Goal: Task Accomplishment & Management: Manage account settings

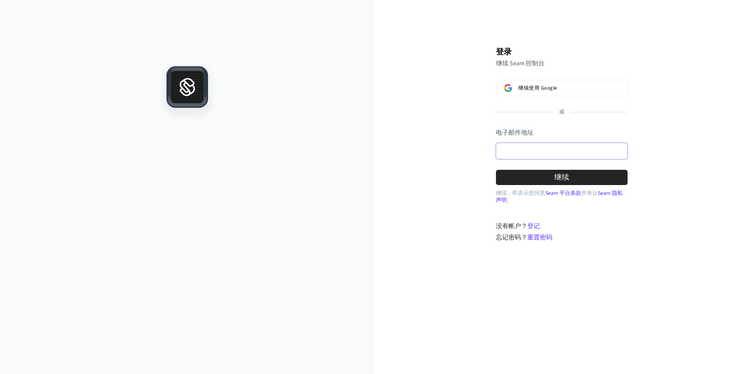
click at [538, 146] on input "电子邮件地址" at bounding box center [562, 151] width 132 height 16
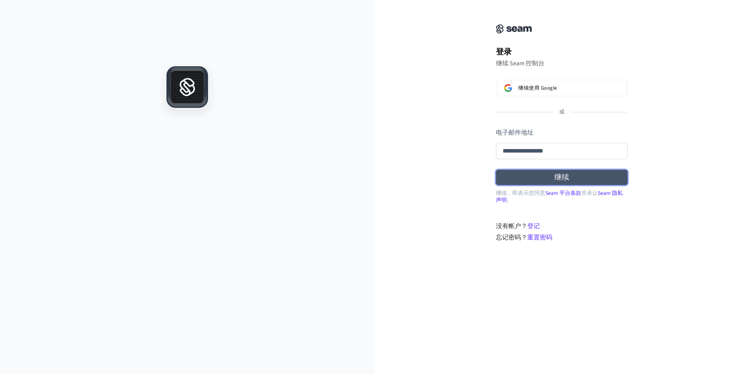
click at [570, 177] on button "继续" at bounding box center [562, 177] width 132 height 15
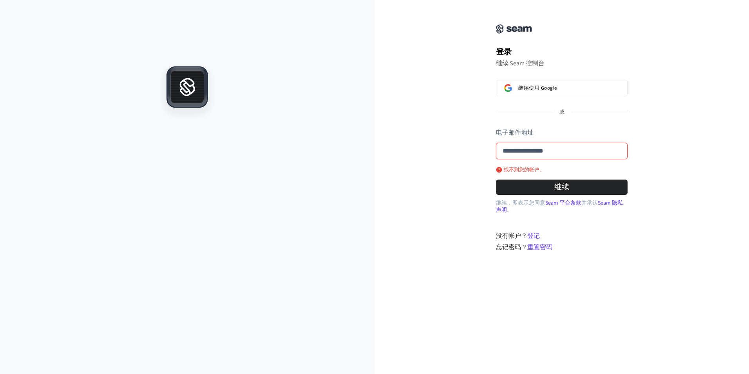
type input "**********"
click at [587, 150] on input "**********" at bounding box center [562, 151] width 132 height 16
click at [588, 156] on input "**********" at bounding box center [562, 151] width 132 height 16
drag, startPoint x: 584, startPoint y: 154, endPoint x: 456, endPoint y: 150, distance: 128.1
click at [456, 150] on div "**********" at bounding box center [561, 130] width 374 height 243
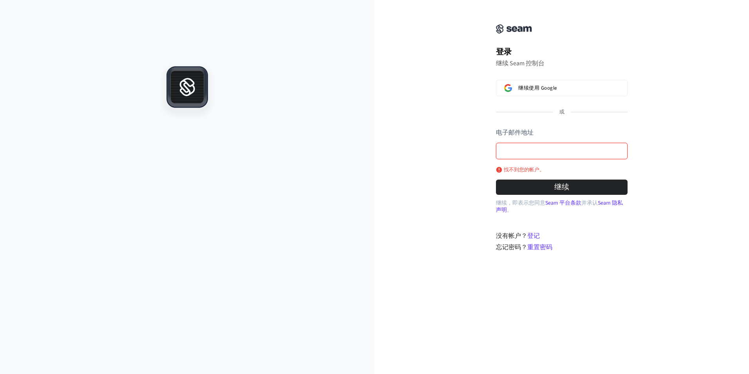
click at [518, 155] on input "电子邮件地址" at bounding box center [562, 151] width 132 height 16
click at [571, 188] on button "继续" at bounding box center [562, 187] width 132 height 15
type input "**********"
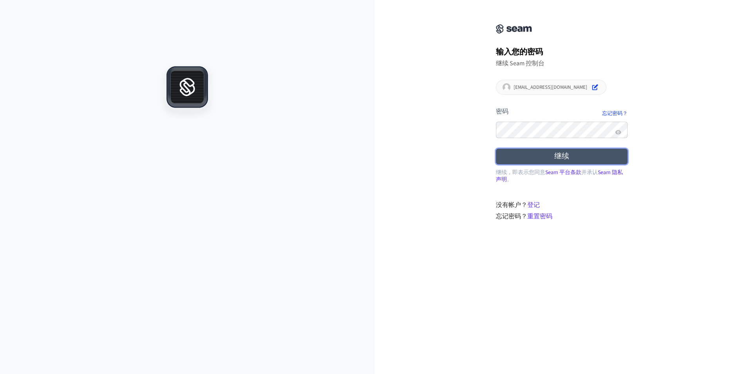
click at [564, 155] on button "继续" at bounding box center [562, 156] width 132 height 15
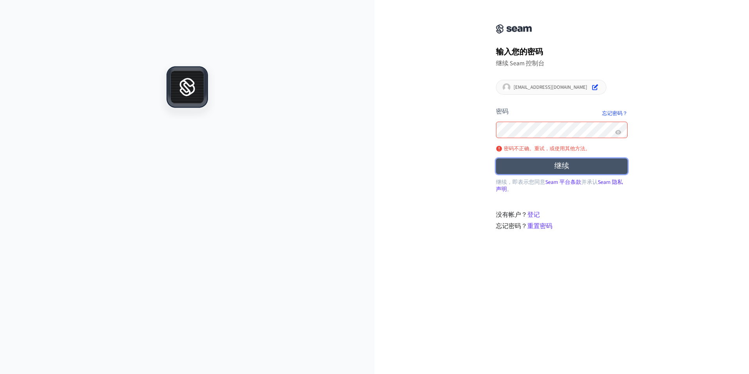
click at [552, 168] on button "继续" at bounding box center [562, 166] width 132 height 15
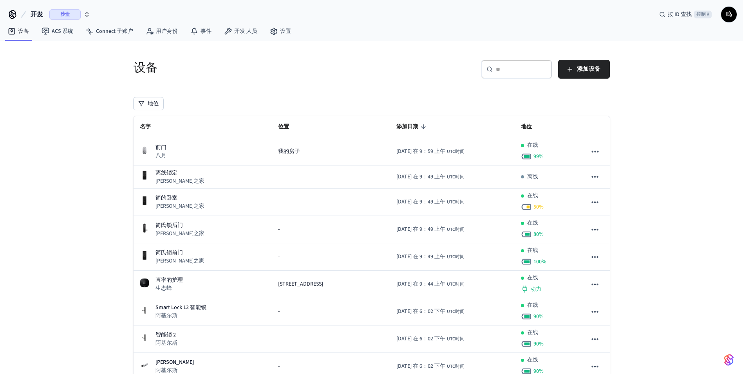
click at [64, 13] on span "沙盒" at bounding box center [64, 14] width 31 height 10
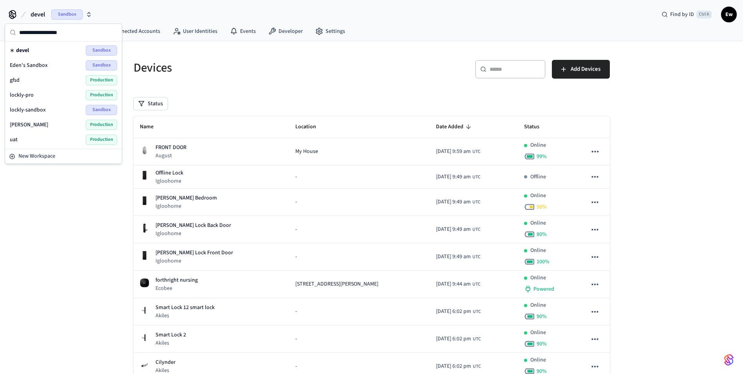
click at [18, 141] on div "uat Production" at bounding box center [63, 140] width 107 height 10
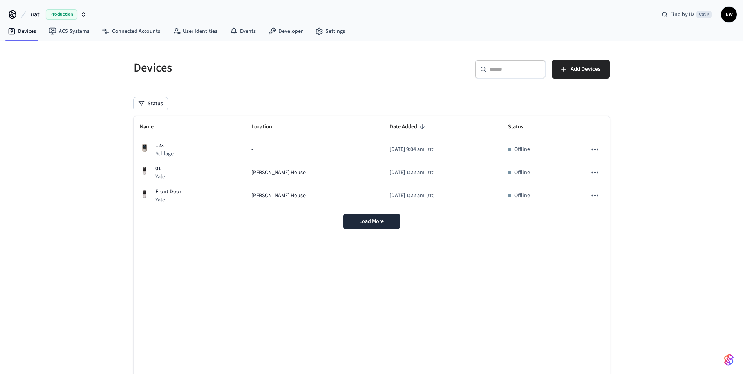
click at [463, 290] on div "Name Location Date Added Status 123 Schlage - [DATE] 9:04 am UTC Offline 01 [GE…" at bounding box center [372, 247] width 476 height 262
click at [71, 32] on font "ACS Systems" at bounding box center [74, 31] width 31 height 8
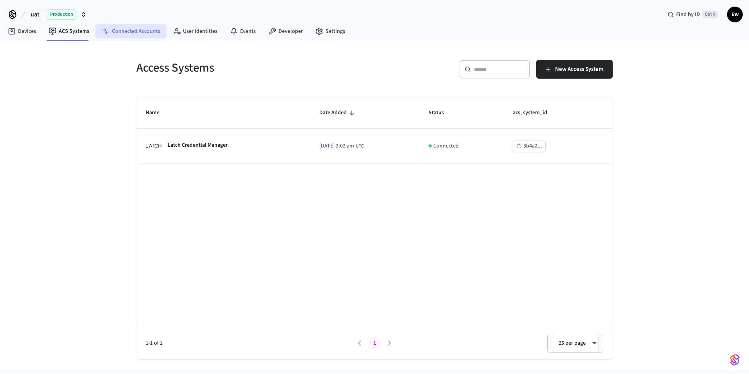
click at [124, 31] on font "Connected Accounts" at bounding box center [136, 31] width 48 height 8
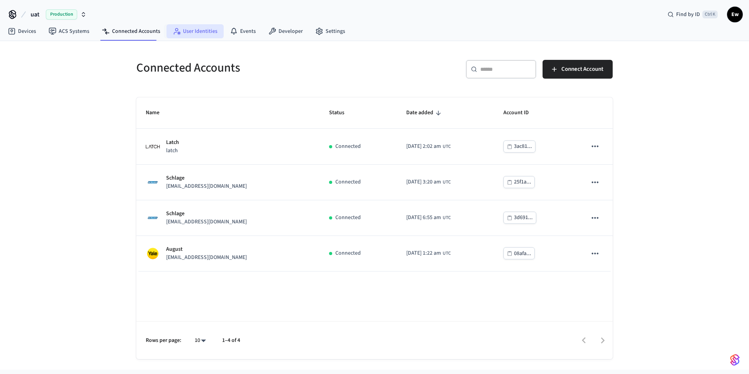
click at [195, 31] on font "User Identities" at bounding box center [200, 31] width 34 height 8
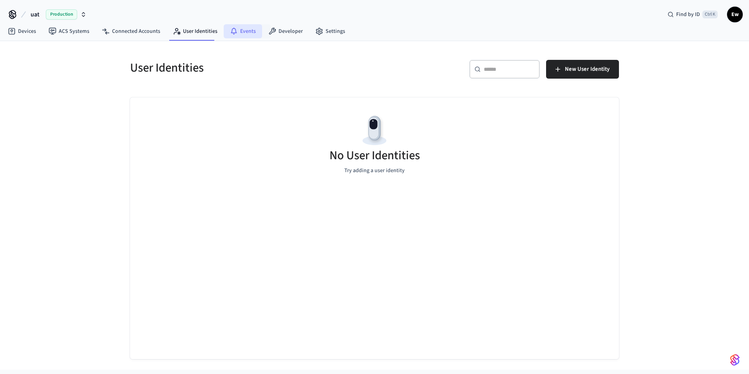
click at [241, 29] on font "Events" at bounding box center [248, 31] width 16 height 8
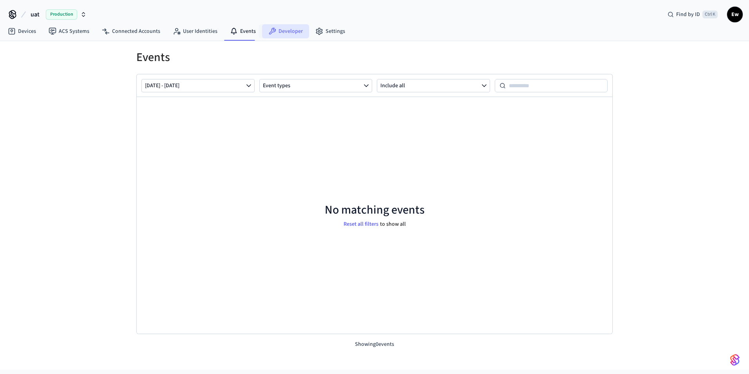
click at [283, 29] on font "Developer" at bounding box center [291, 31] width 24 height 8
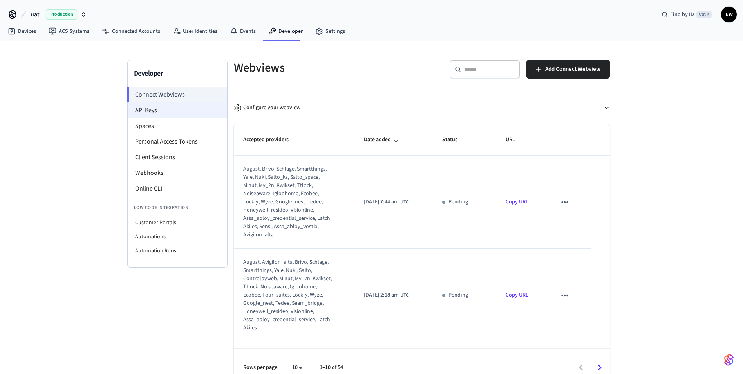
click at [143, 105] on li "API Keys" at bounding box center [177, 111] width 99 height 16
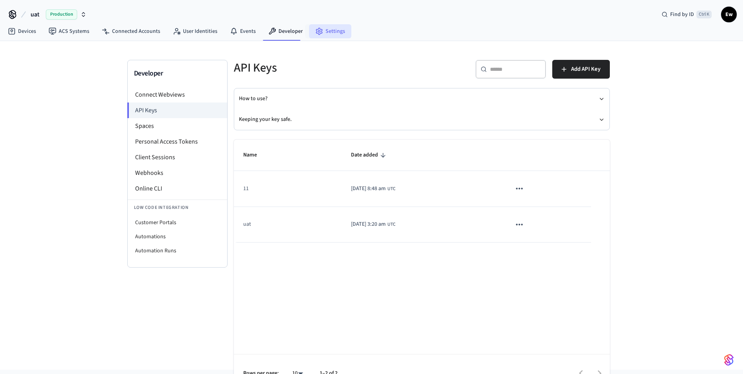
click at [329, 30] on link "Settings" at bounding box center [330, 31] width 42 height 14
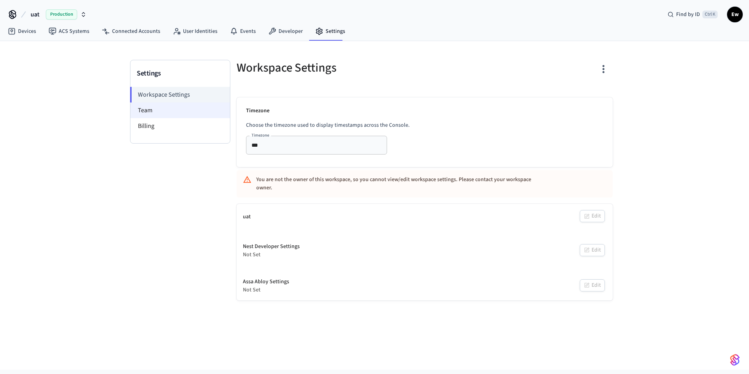
click at [157, 111] on li "Team" at bounding box center [179, 111] width 99 height 16
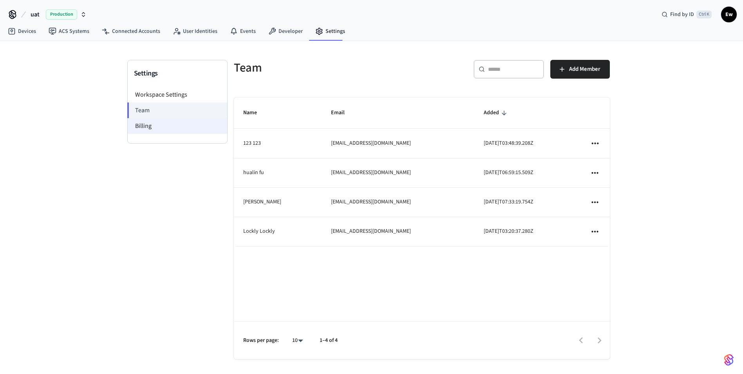
click at [157, 123] on li "Billing" at bounding box center [177, 126] width 99 height 16
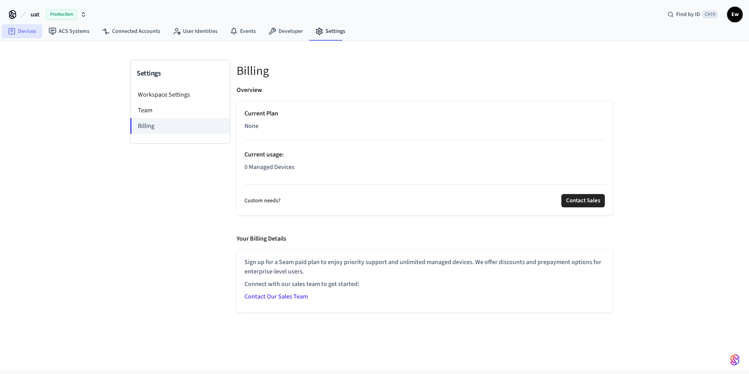
click at [29, 30] on link "Devices" at bounding box center [22, 31] width 41 height 14
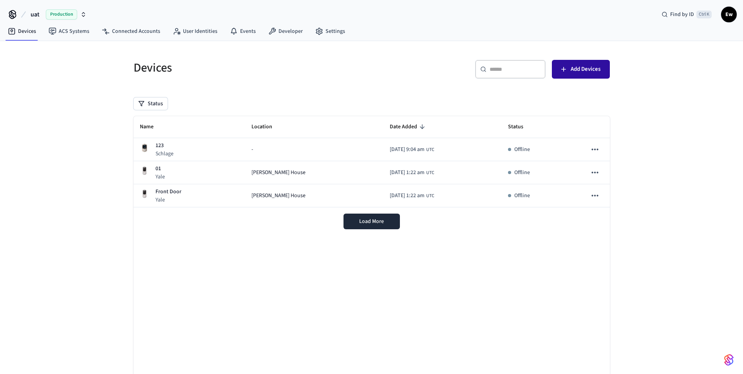
click at [582, 72] on span "Add Devices" at bounding box center [586, 69] width 30 height 10
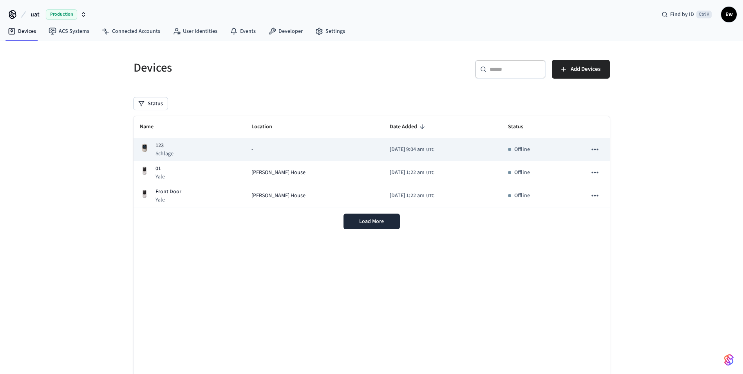
click at [163, 147] on p "123" at bounding box center [165, 146] width 18 height 8
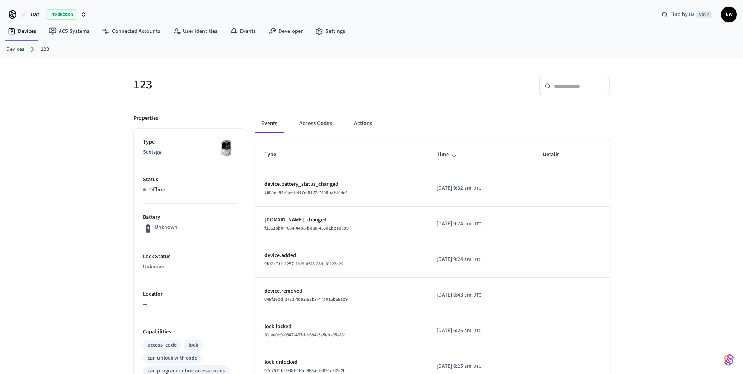
click at [162, 228] on p "Unknown" at bounding box center [166, 228] width 23 height 8
click at [178, 224] on div "Unknown" at bounding box center [189, 229] width 93 height 10
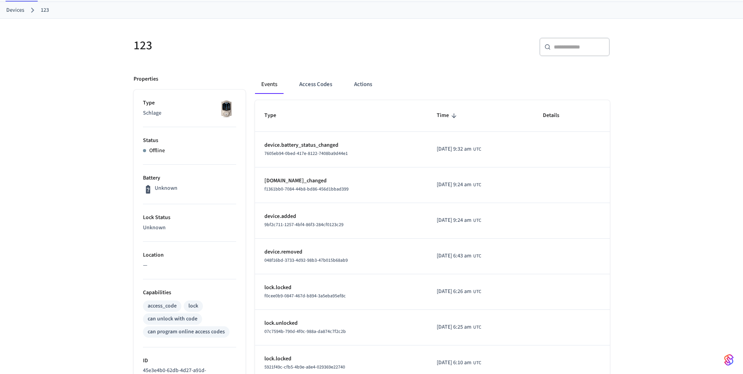
scroll to position [78, 0]
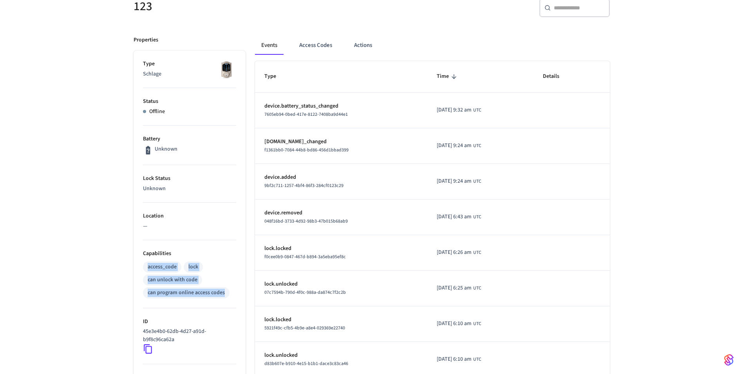
drag, startPoint x: 142, startPoint y: 266, endPoint x: 227, endPoint y: 297, distance: 90.5
click at [227, 297] on ul "Type Schlage Status Offline Battery Unknown Lock Status Unknown Location — Capa…" at bounding box center [190, 283] width 112 height 464
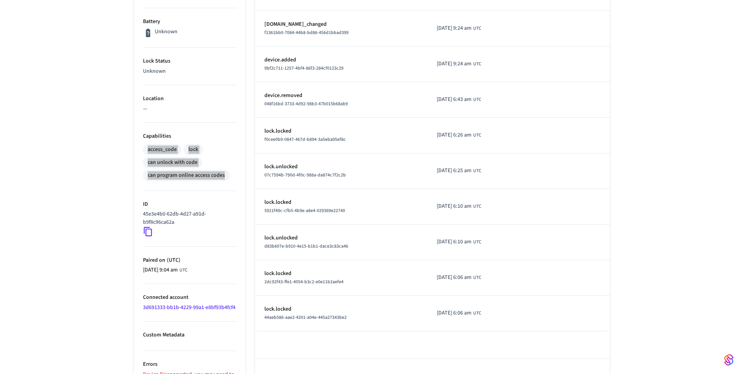
scroll to position [226, 0]
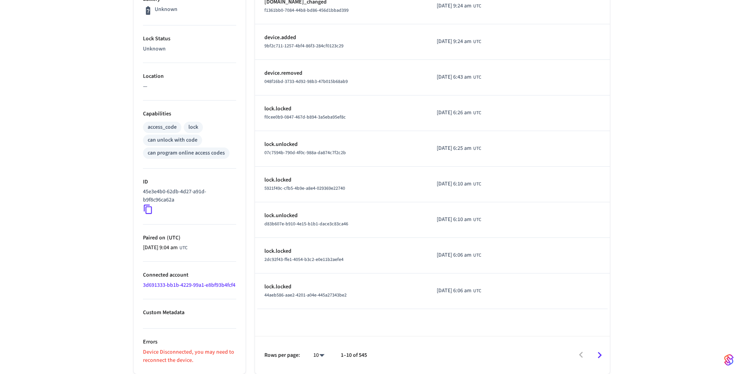
click at [174, 358] on p "Device Disconnected, you may need to reconnect the device." at bounding box center [189, 357] width 93 height 16
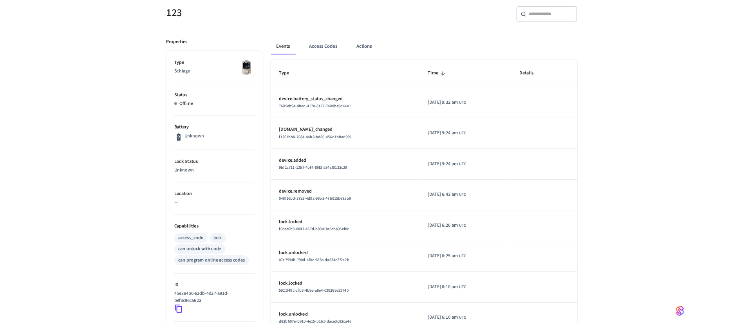
scroll to position [31, 0]
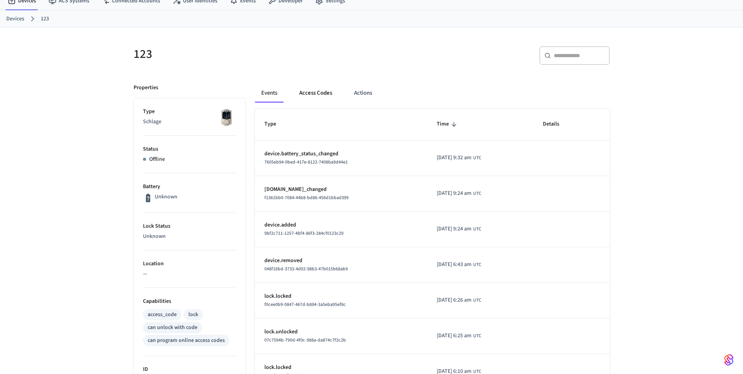
click at [316, 94] on button "Access Codes" at bounding box center [315, 93] width 45 height 19
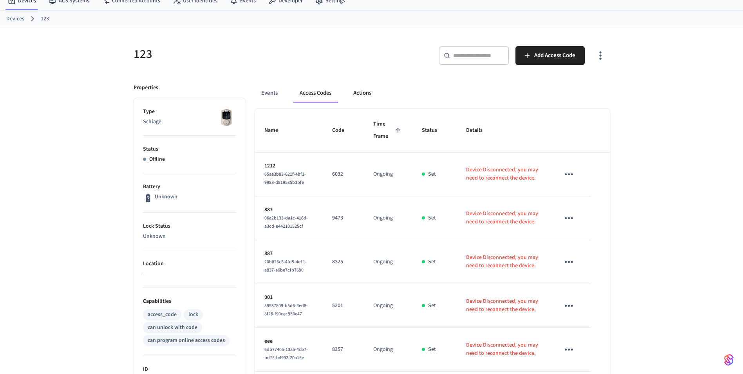
click at [369, 93] on button "Actions" at bounding box center [362, 93] width 31 height 19
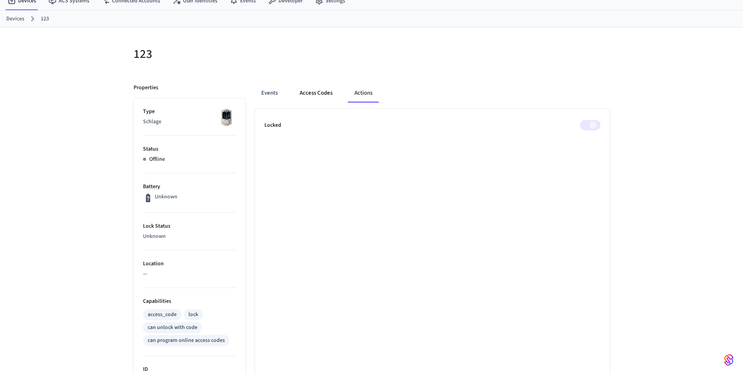
click at [317, 93] on button "Access Codes" at bounding box center [315, 93] width 45 height 19
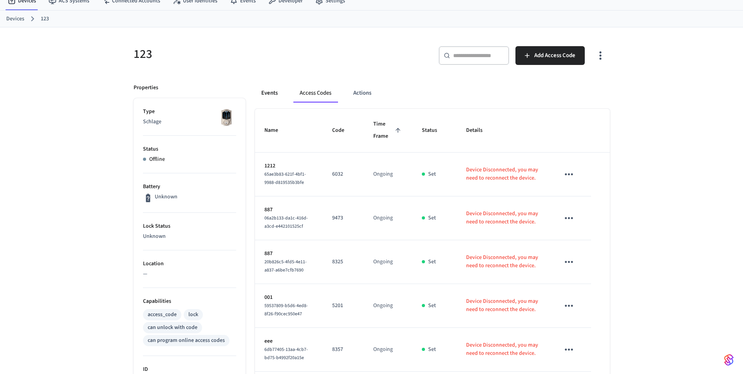
click at [275, 94] on button "Events" at bounding box center [269, 93] width 29 height 19
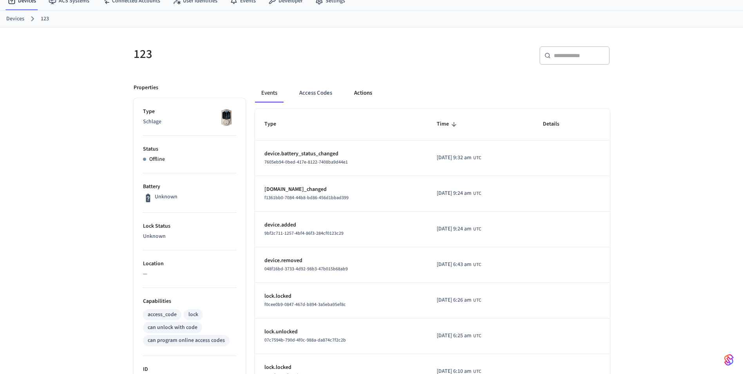
click at [358, 93] on button "Actions" at bounding box center [363, 93] width 31 height 19
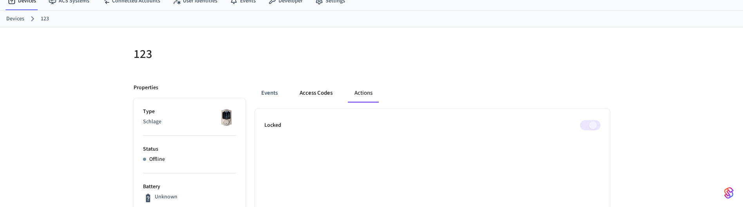
click at [322, 91] on button "Access Codes" at bounding box center [315, 93] width 45 height 19
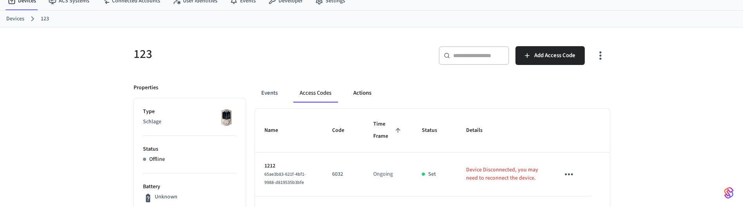
click at [371, 95] on button "Actions" at bounding box center [362, 93] width 31 height 19
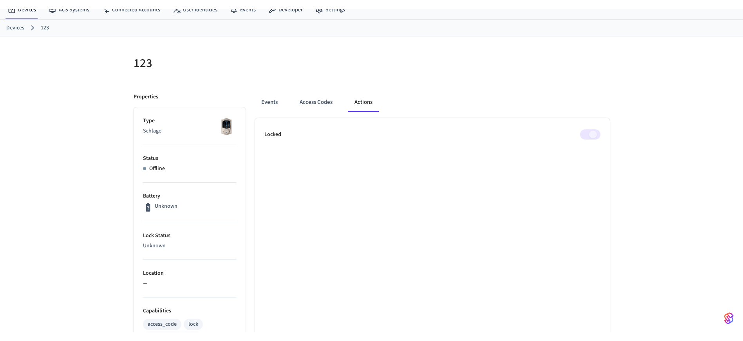
scroll to position [0, 0]
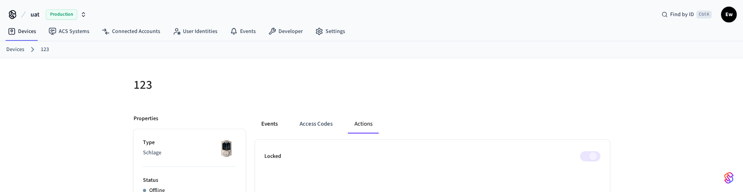
click at [269, 127] on button "Events" at bounding box center [269, 123] width 29 height 19
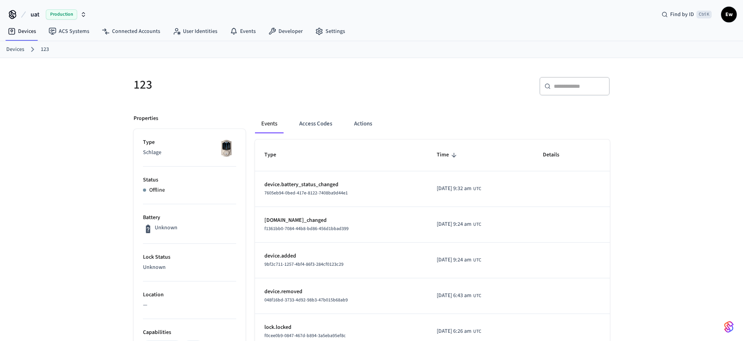
click at [241, 84] on h5 "123" at bounding box center [250, 85] width 233 height 16
